Goal: Find specific page/section: Find specific page/section

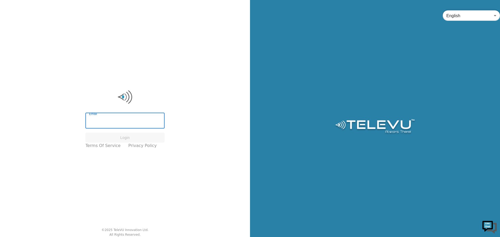
click at [117, 117] on input "Email" at bounding box center [124, 121] width 79 height 15
type input "[PERSON_NAME][EMAIL_ADDRESS][PERSON_NAME][DOMAIN_NAME]"
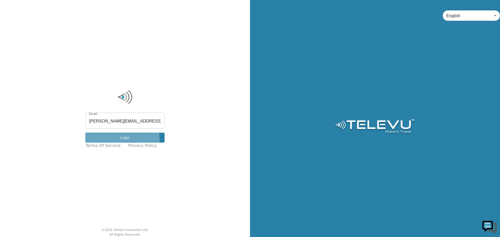
click at [126, 140] on button "Login" at bounding box center [124, 138] width 79 height 10
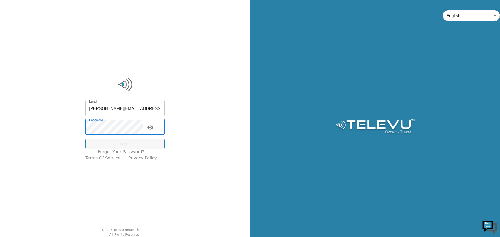
click at [153, 128] on icon "toggle password visibility" at bounding box center [150, 128] width 6 height 4
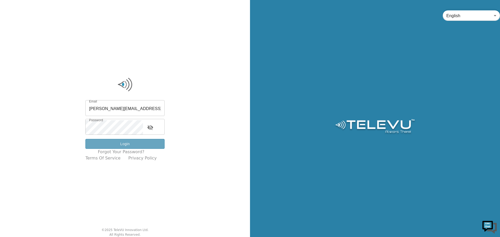
click at [136, 143] on button "Login" at bounding box center [124, 144] width 79 height 10
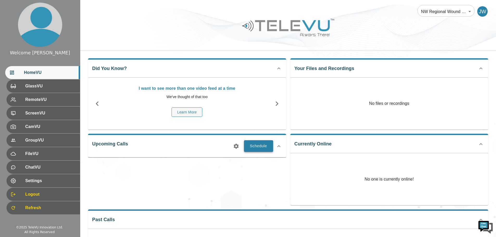
click at [255, 146] on button "Schedule" at bounding box center [258, 145] width 29 height 11
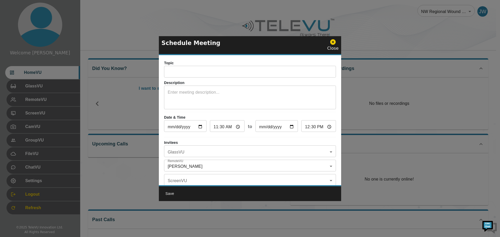
click at [333, 41] on icon at bounding box center [333, 42] width 7 height 7
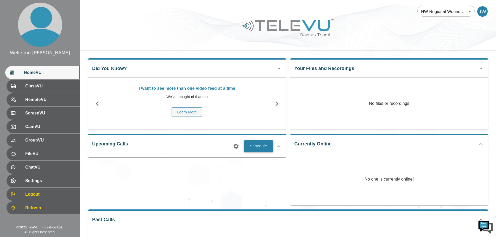
click at [265, 147] on button "Schedule" at bounding box center [258, 145] width 29 height 11
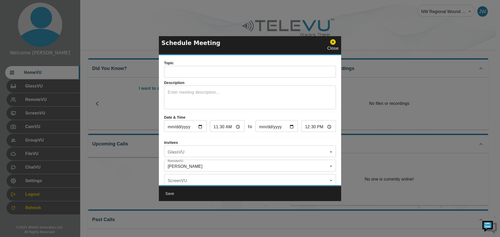
click at [236, 151] on body "Welcome [PERSON_NAME] HomeVU GlassVU RemoteVU ScreenVU CamVU GroupVU FileVU Cha…" at bounding box center [250, 139] width 500 height 278
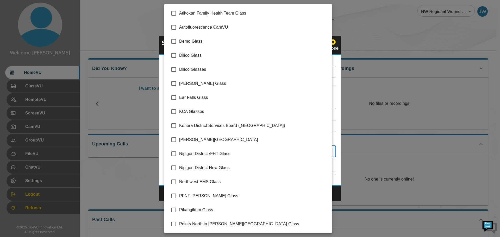
click at [379, 22] on div at bounding box center [250, 118] width 500 height 237
click at [328, 151] on body "Welcome [PERSON_NAME] HomeVU GlassVU RemoteVU ScreenVU CamVU GroupVU FileVU Cha…" at bounding box center [250, 139] width 500 height 278
click at [382, 30] on div at bounding box center [250, 118] width 500 height 237
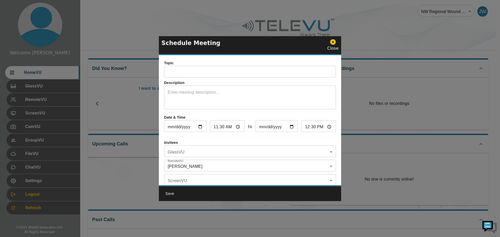
click at [336, 42] on icon at bounding box center [332, 41] width 5 height 5
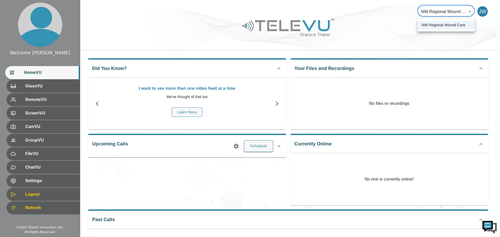
click at [468, 8] on body "Welcome [PERSON_NAME] HomeVU GlassVU RemoteVU ScreenVU CamVU GroupVU FileVU Cha…" at bounding box center [250, 139] width 500 height 278
click at [402, 40] on div at bounding box center [250, 118] width 500 height 237
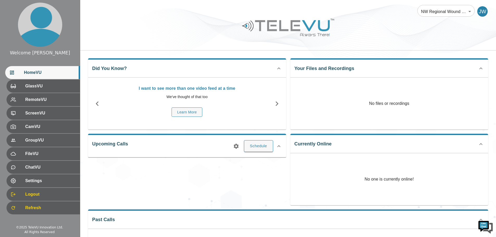
click at [456, 74] on div "Your Files and Recordings No files or recordings" at bounding box center [389, 94] width 198 height 72
click at [480, 70] on icon at bounding box center [481, 68] width 6 height 6
click at [480, 70] on div "Your Files and Recordings No files or recordings" at bounding box center [389, 65] width 198 height 15
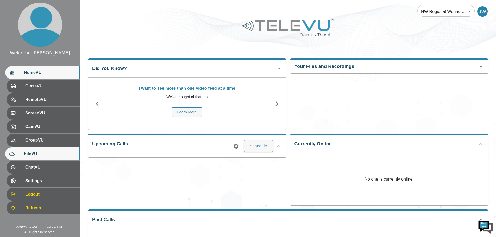
click at [43, 156] on span "FileVU" at bounding box center [50, 154] width 52 height 6
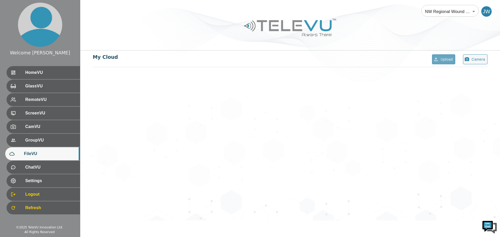
click at [446, 57] on button "Upload" at bounding box center [443, 59] width 23 height 10
click at [452, 59] on button "Upload" at bounding box center [443, 59] width 23 height 10
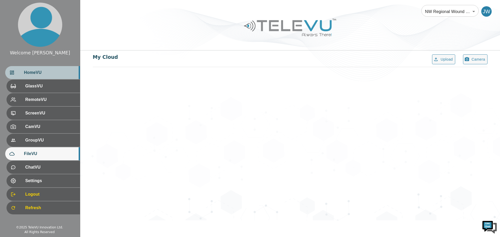
click at [33, 74] on span "HomeVU" at bounding box center [50, 73] width 52 height 6
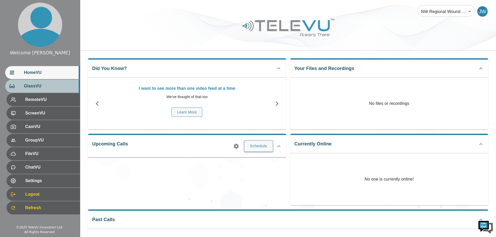
click at [61, 84] on span "GlassVU" at bounding box center [50, 86] width 52 height 6
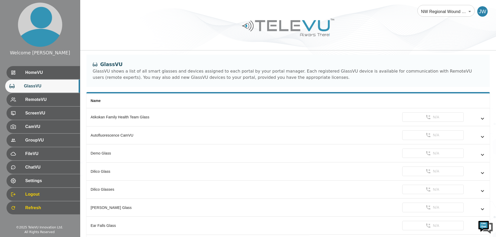
click at [50, 51] on div "Welcome [PERSON_NAME]" at bounding box center [40, 52] width 60 height 7
click at [482, 117] on icon "simple table" at bounding box center [482, 119] width 6 height 6
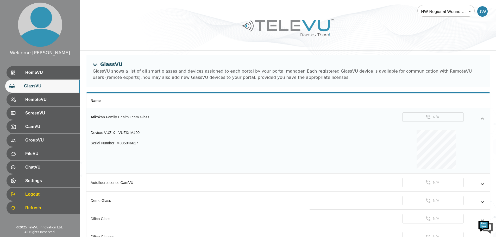
click at [482, 120] on icon "simple table" at bounding box center [482, 119] width 6 height 6
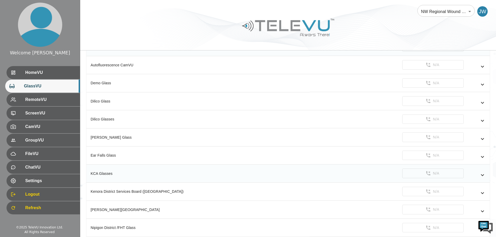
scroll to position [78, 0]
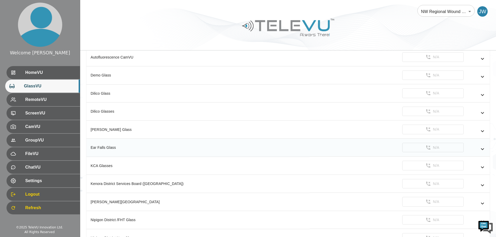
click at [124, 147] on div "Ear Falls Glass" at bounding box center [198, 147] width 215 height 5
click at [484, 148] on icon "simple table" at bounding box center [482, 149] width 6 height 6
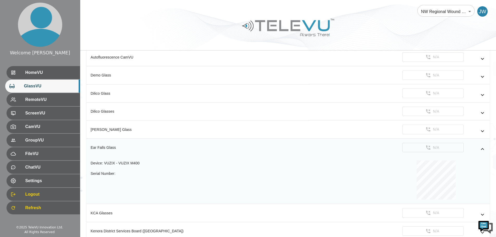
click at [484, 149] on icon "simple table" at bounding box center [482, 149] width 6 height 6
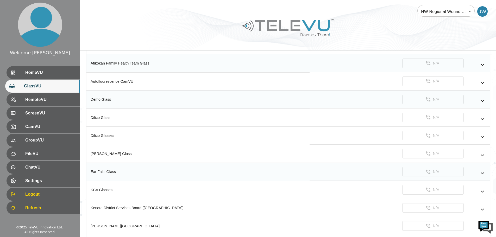
scroll to position [52, 0]
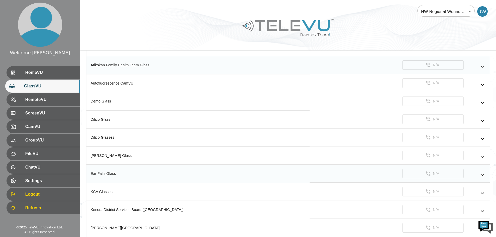
click at [478, 174] on div "simple table" at bounding box center [475, 175] width 22 height 6
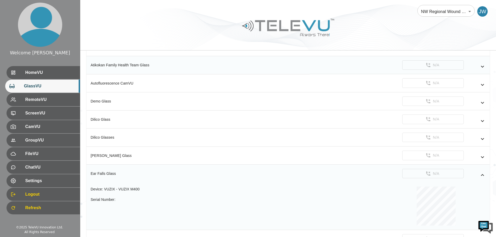
click at [481, 174] on icon "simple table" at bounding box center [482, 175] width 6 height 6
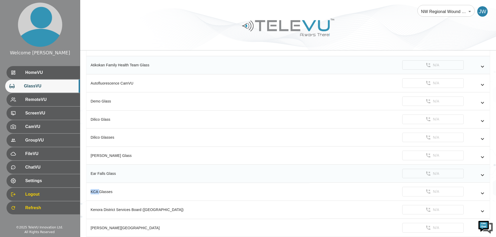
click at [481, 174] on icon "simple table" at bounding box center [482, 175] width 6 height 6
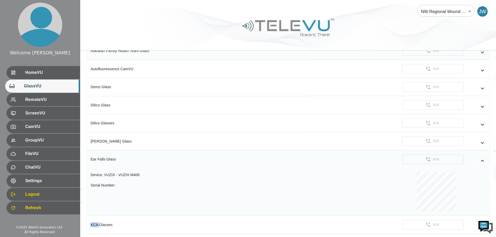
scroll to position [104, 0]
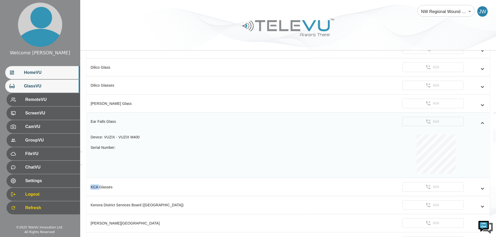
click at [44, 72] on span "HomeVU" at bounding box center [50, 73] width 52 height 6
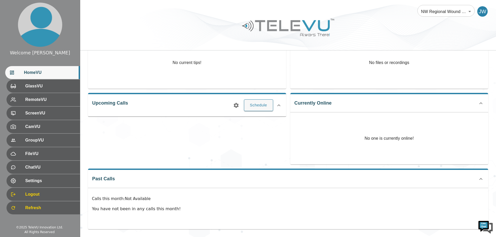
scroll to position [41, 0]
click at [269, 105] on button "Schedule" at bounding box center [258, 104] width 29 height 11
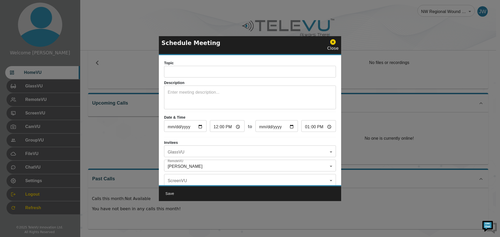
click at [329, 150] on body "Welcome [PERSON_NAME] HomeVU GlassVU RemoteVU ScreenVU CamVU GroupVU FileVU Cha…" at bounding box center [250, 98] width 500 height 278
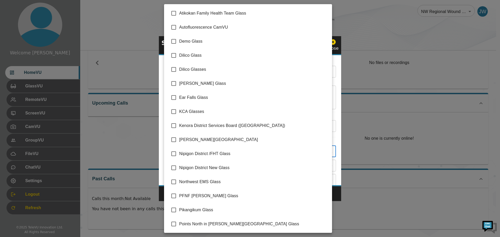
click at [131, 142] on div at bounding box center [250, 118] width 500 height 237
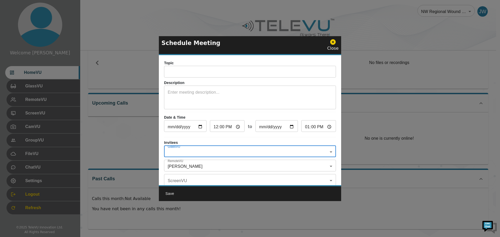
click at [333, 40] on icon at bounding box center [332, 41] width 5 height 5
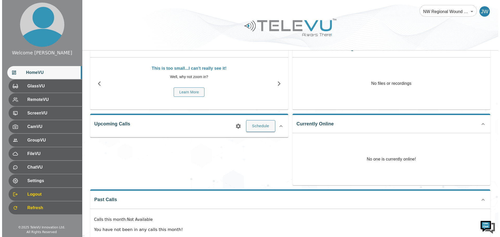
scroll to position [0, 0]
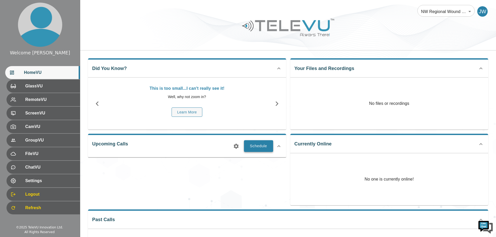
click at [260, 148] on button "Schedule" at bounding box center [258, 145] width 29 height 11
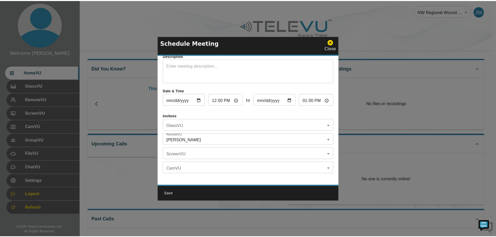
scroll to position [30, 0]
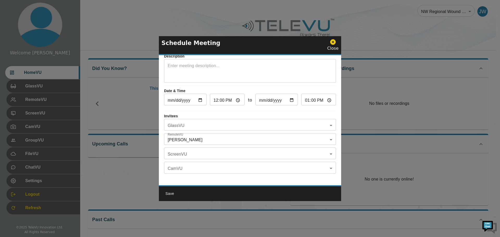
click at [106, 173] on div at bounding box center [250, 118] width 500 height 237
